Goal: Navigation & Orientation: Find specific page/section

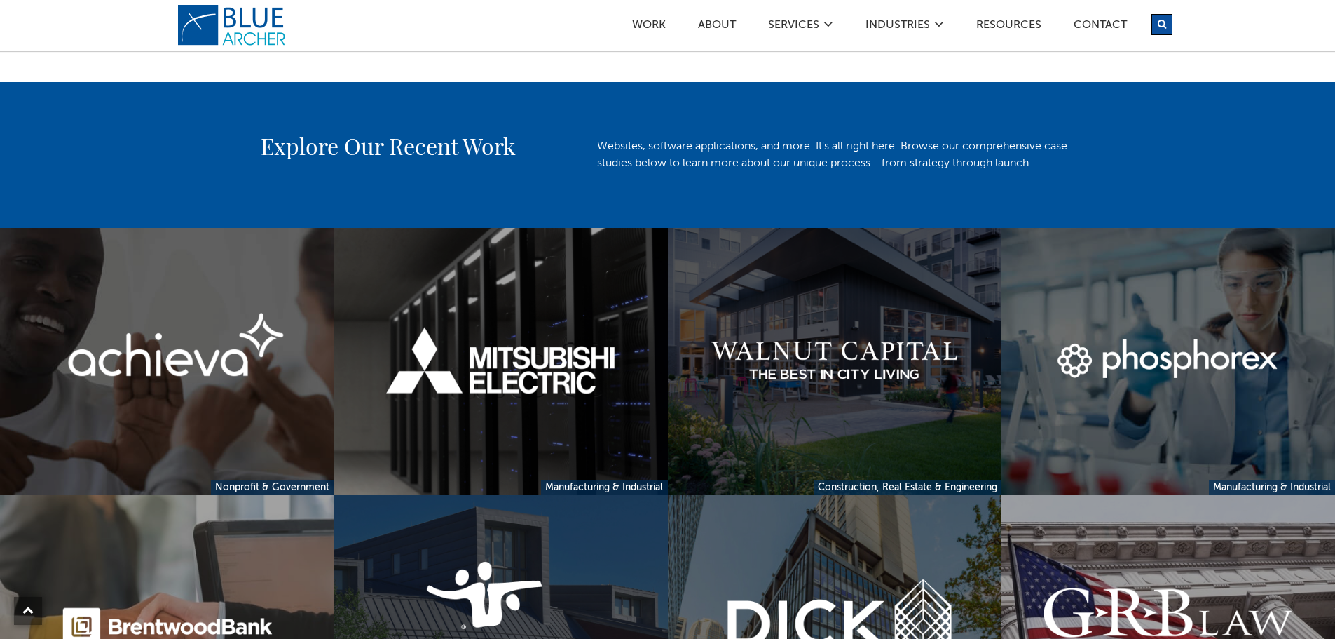
scroll to position [981, 0]
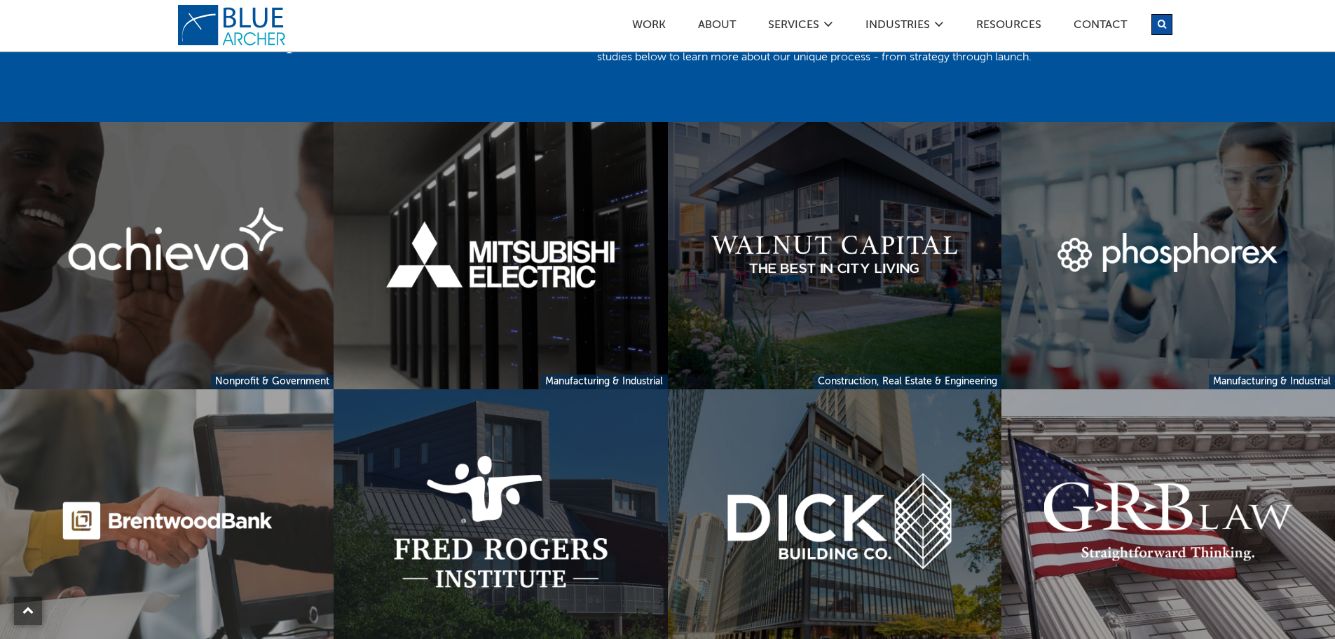
click at [800, 292] on link at bounding box center [835, 255] width 334 height 267
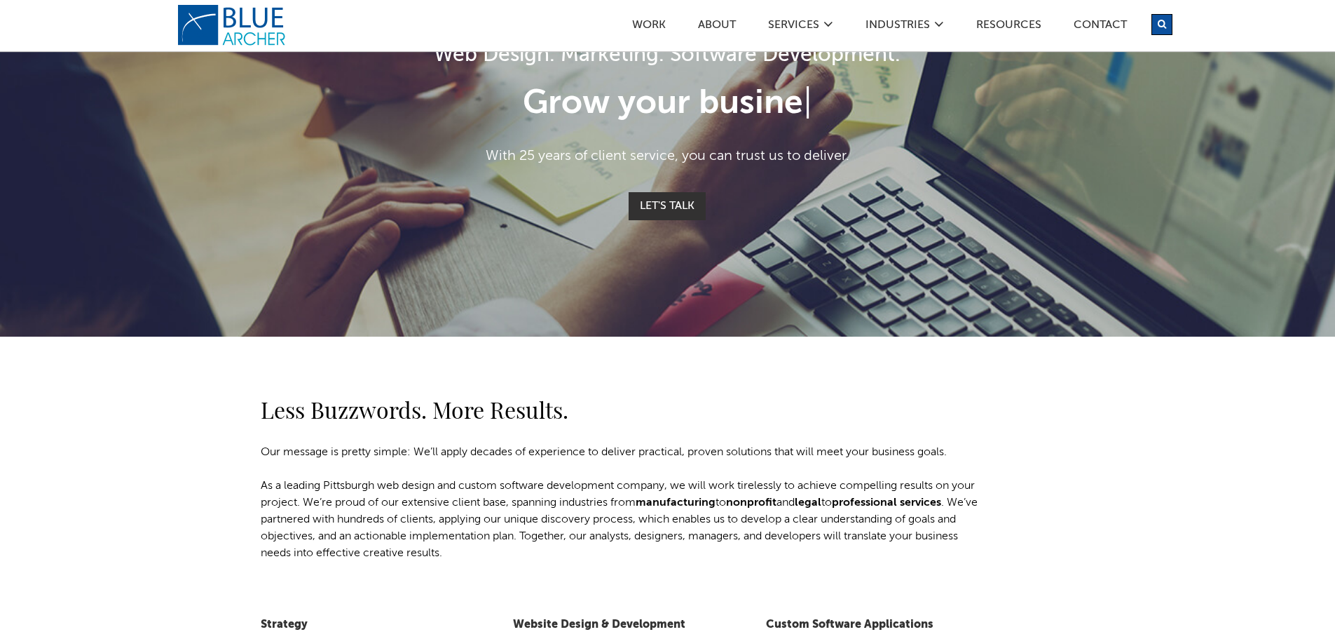
scroll to position [0, 0]
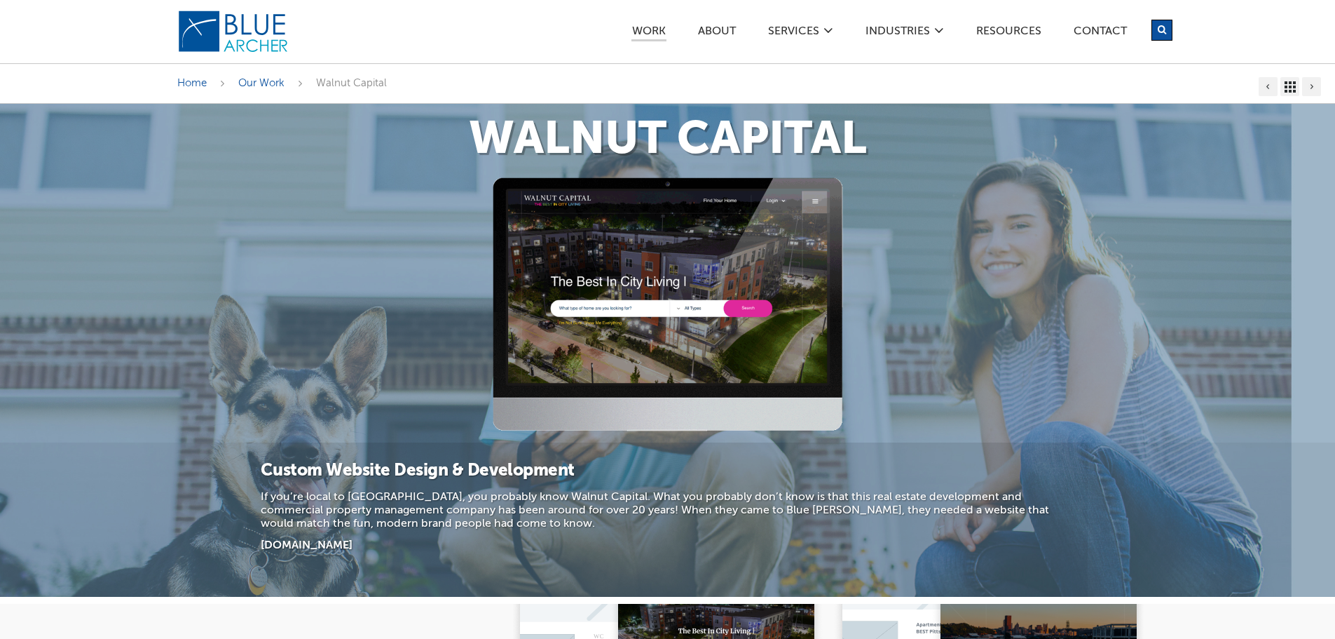
click at [545, 220] on img at bounding box center [668, 304] width 350 height 254
click at [705, 154] on h1 "Walnut Capital" at bounding box center [667, 141] width 981 height 46
